Goal: Find specific page/section: Find specific page/section

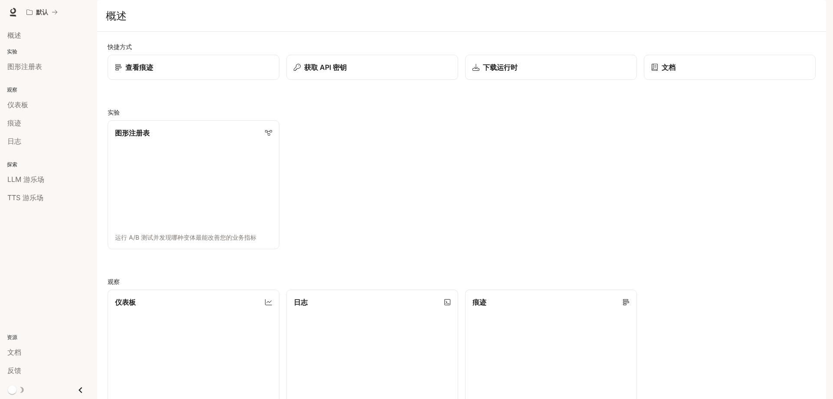
click at [180, 72] on div "查看痕迹" at bounding box center [193, 67] width 157 height 10
